Goal: Task Accomplishment & Management: Manage account settings

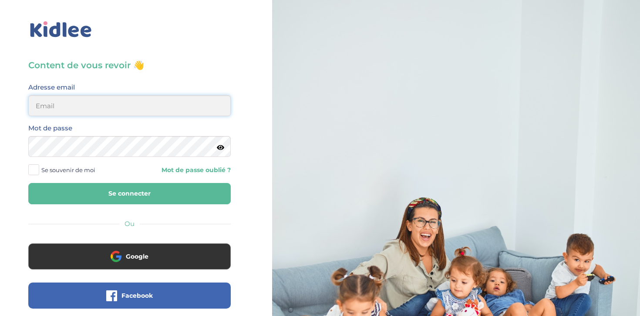
click at [160, 97] on input "email" at bounding box center [129, 105] width 202 height 21
type input "aminamazari08@gmail.com"
click at [142, 192] on button "Se connecter" at bounding box center [129, 193] width 202 height 21
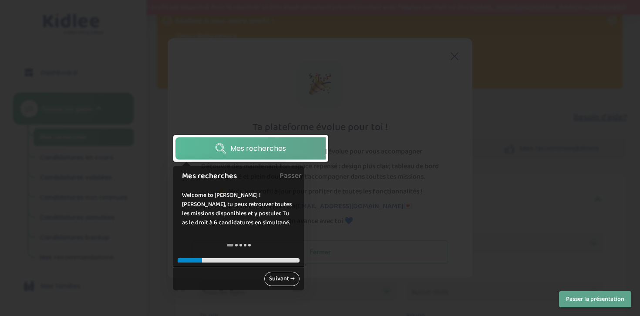
click at [281, 285] on link "Suivant →" at bounding box center [281, 279] width 35 height 14
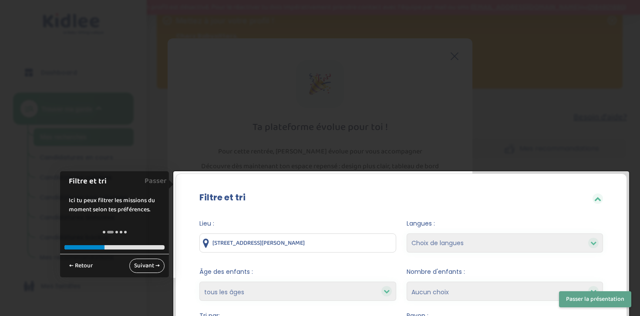
scroll to position [144, 0]
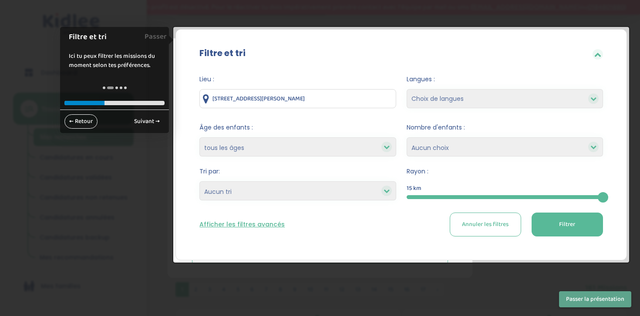
click at [82, 121] on link "← Retour" at bounding box center [80, 121] width 33 height 14
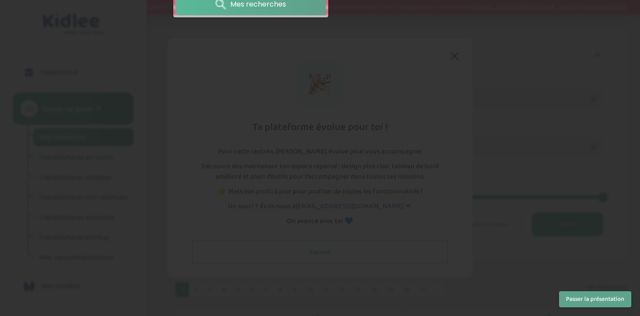
scroll to position [0, 0]
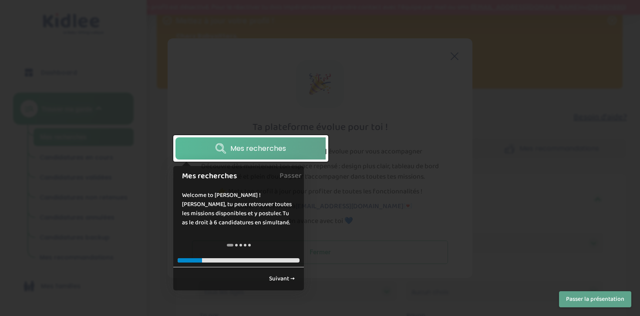
click at [372, 193] on div at bounding box center [320, 158] width 640 height 316
click at [290, 147] on link "Mes recherches" at bounding box center [250, 148] width 150 height 22
click at [387, 218] on div at bounding box center [320, 158] width 640 height 316
click at [292, 281] on link "Suivant →" at bounding box center [281, 279] width 35 height 14
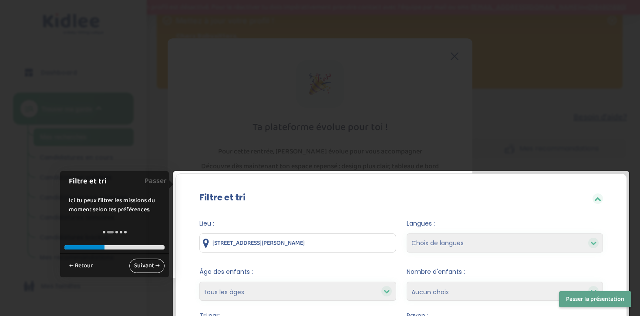
scroll to position [144, 0]
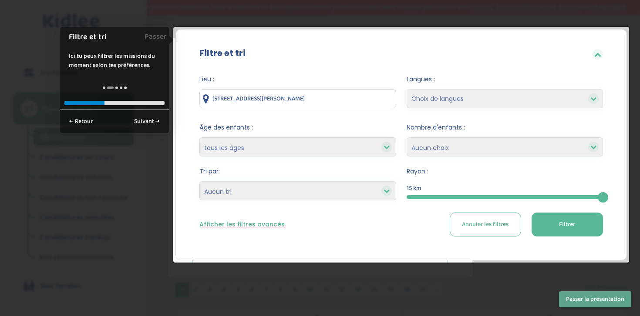
click at [589, 299] on button "Passer la présentation" at bounding box center [595, 299] width 72 height 16
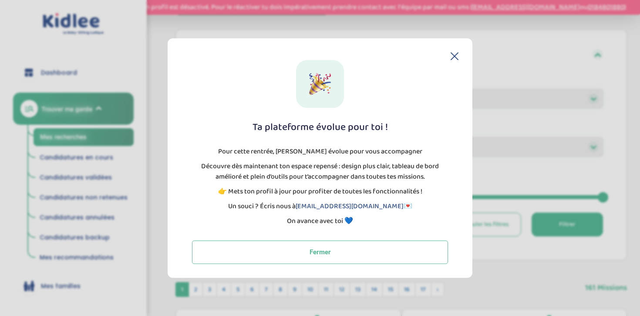
click at [452, 56] on icon at bounding box center [454, 56] width 8 height 8
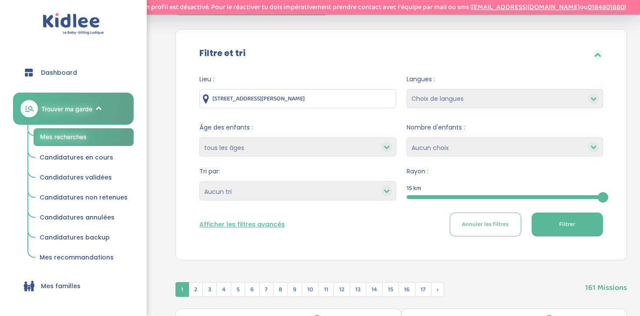
click at [93, 180] on span "Candidatures validées" at bounding box center [76, 177] width 72 height 9
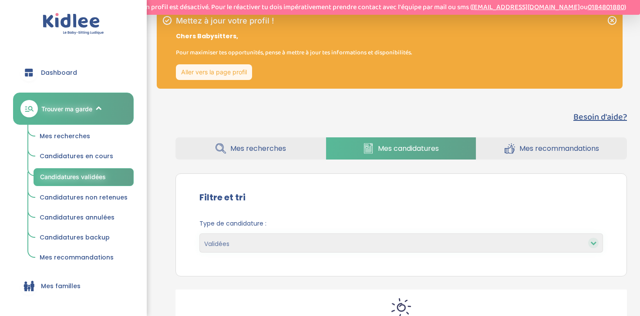
select select "accepted"
click at [219, 78] on link "Aller vers la page profil" at bounding box center [214, 72] width 76 height 16
